Goal: Entertainment & Leisure: Consume media (video, audio)

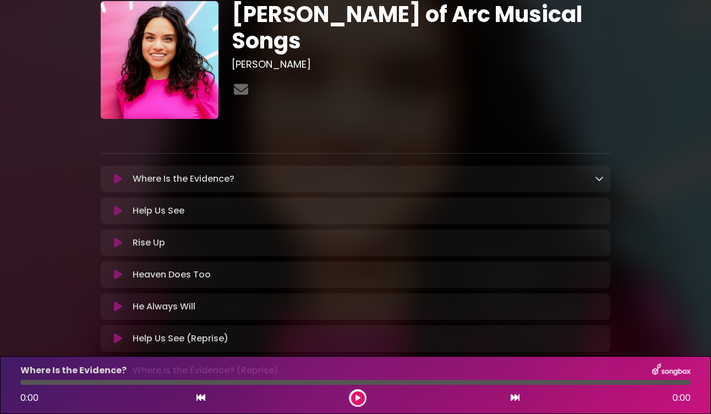
scroll to position [60, 0]
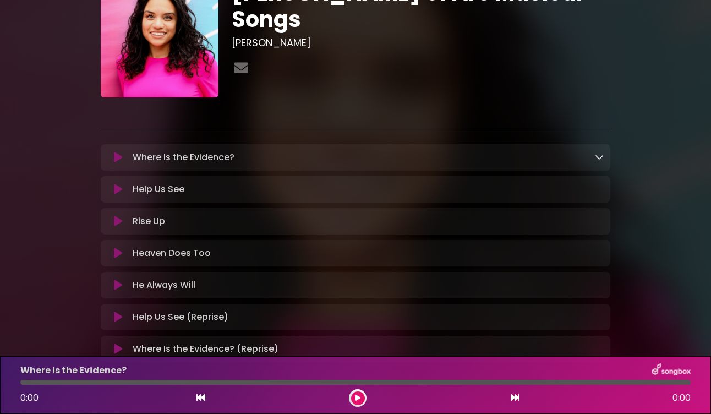
click at [599, 160] on icon at bounding box center [599, 156] width 9 height 9
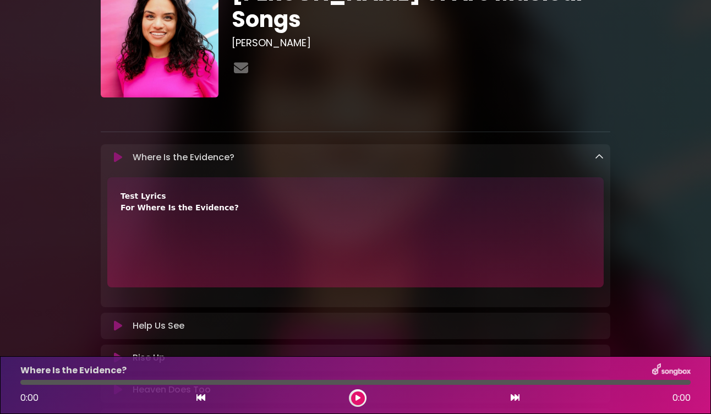
click at [599, 160] on icon at bounding box center [599, 156] width 9 height 9
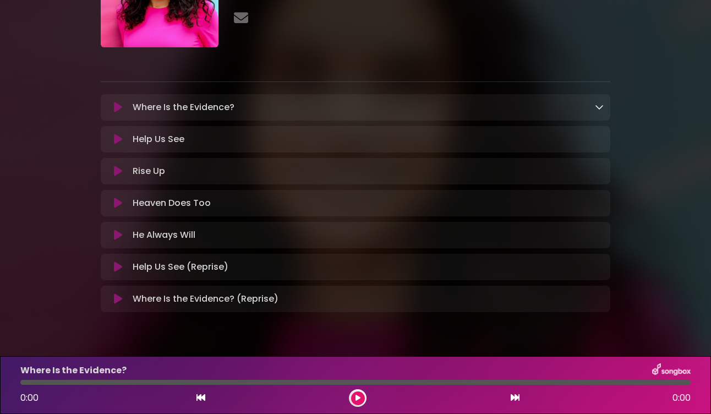
scroll to position [131, 0]
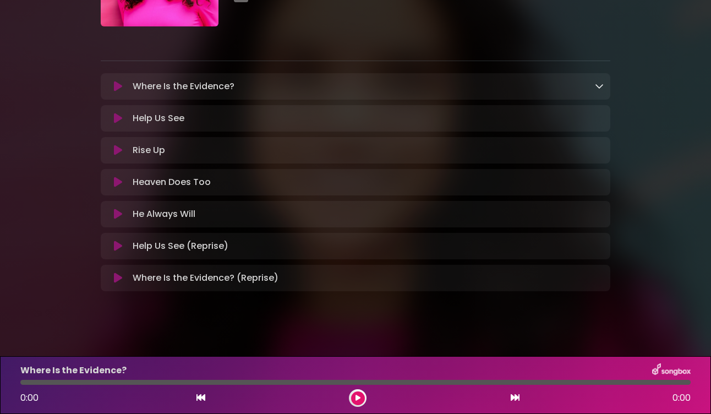
click at [121, 247] on icon at bounding box center [118, 245] width 8 height 11
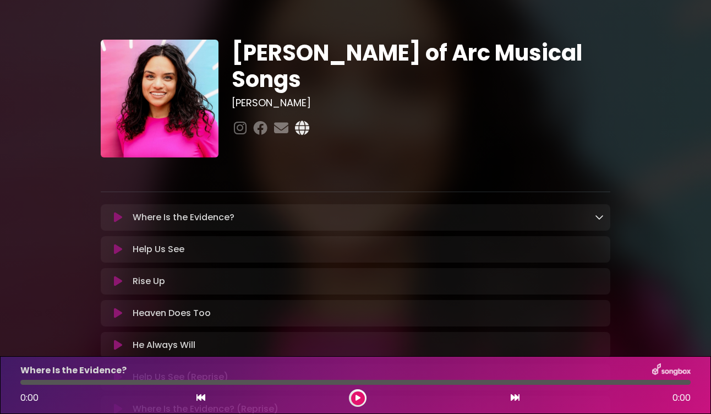
click at [296, 121] on icon at bounding box center [302, 128] width 19 height 14
click at [242, 121] on icon at bounding box center [240, 128] width 17 height 14
click at [261, 121] on icon at bounding box center [260, 128] width 19 height 14
click at [287, 121] on icon at bounding box center [281, 128] width 19 height 14
click at [276, 160] on div at bounding box center [355, 168] width 523 height 22
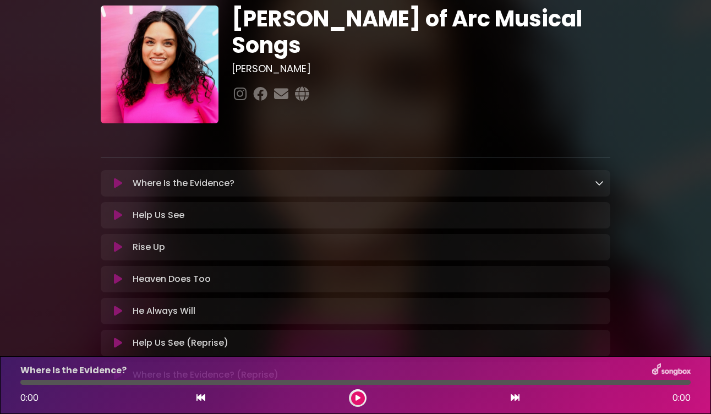
scroll to position [136, 0]
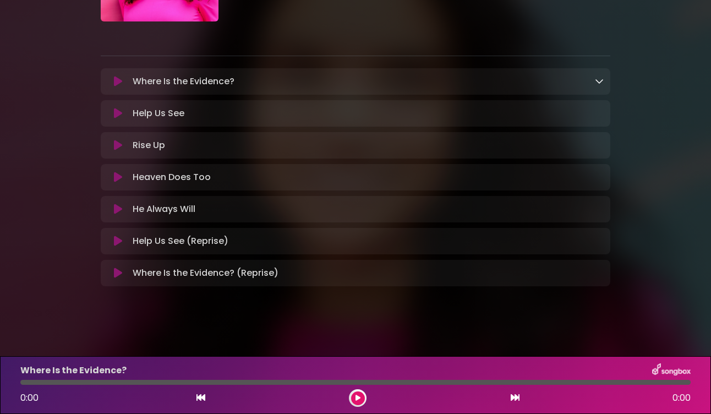
click at [513, 79] on div "Where Is the Evidence? Loading Track..." at bounding box center [365, 81] width 475 height 13
click at [588, 80] on div "Where Is the Evidence? Loading Track..." at bounding box center [365, 81] width 475 height 13
click at [597, 81] on icon at bounding box center [599, 80] width 9 height 9
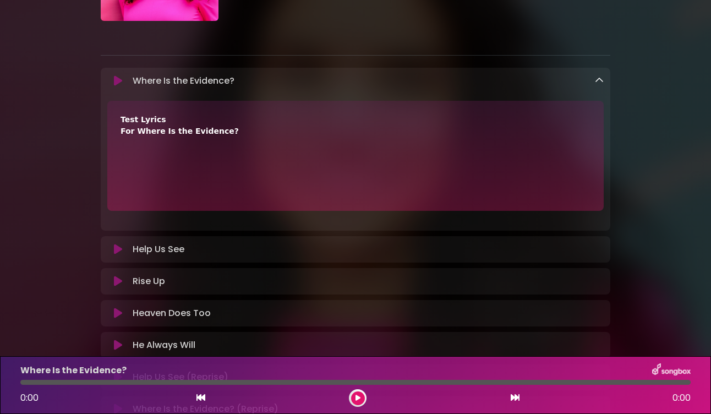
click at [597, 81] on icon at bounding box center [599, 80] width 9 height 9
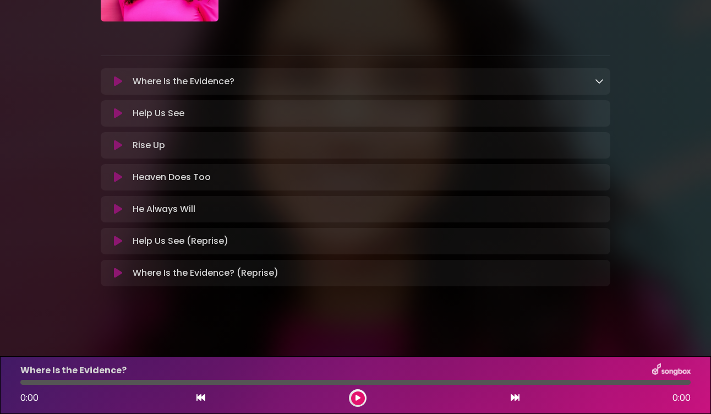
click at [121, 83] on icon at bounding box center [118, 81] width 8 height 11
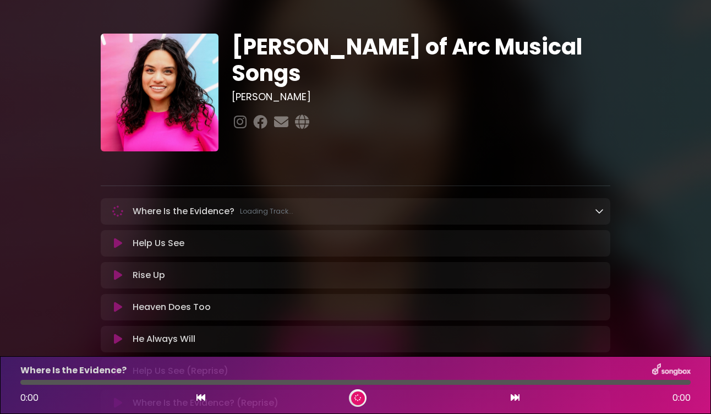
scroll to position [0, 0]
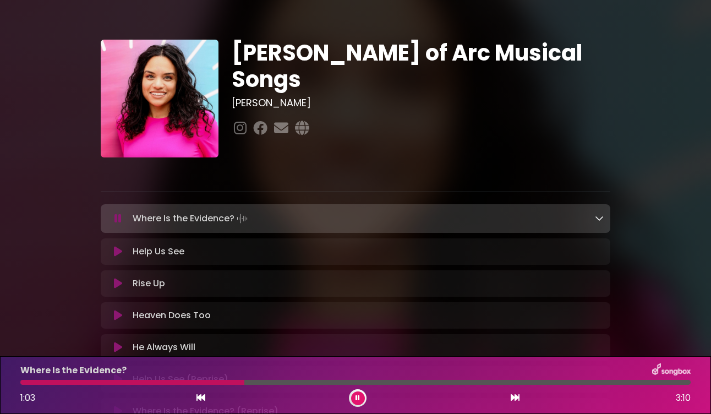
click at [197, 383] on div at bounding box center [132, 382] width 224 height 5
